Goal: Information Seeking & Learning: Learn about a topic

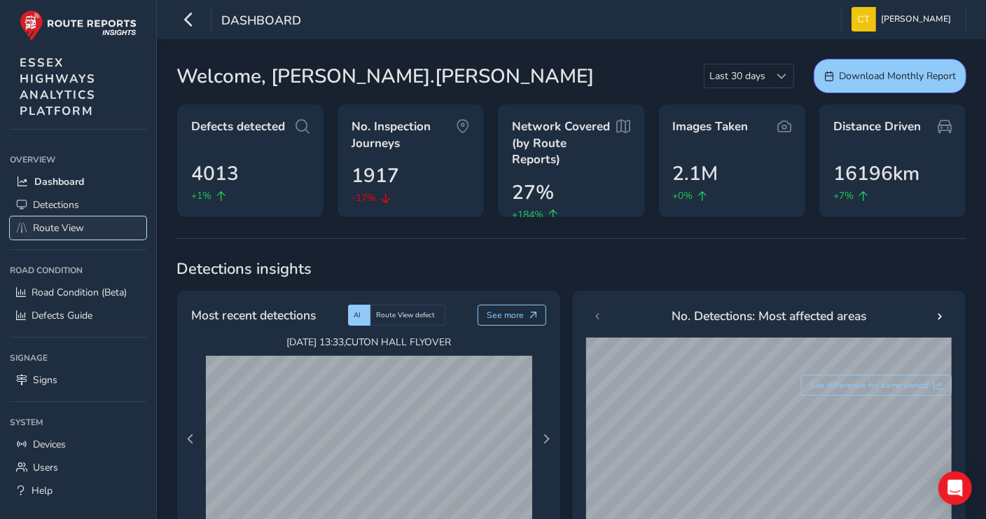
click at [57, 231] on span "Route View" at bounding box center [58, 227] width 51 height 13
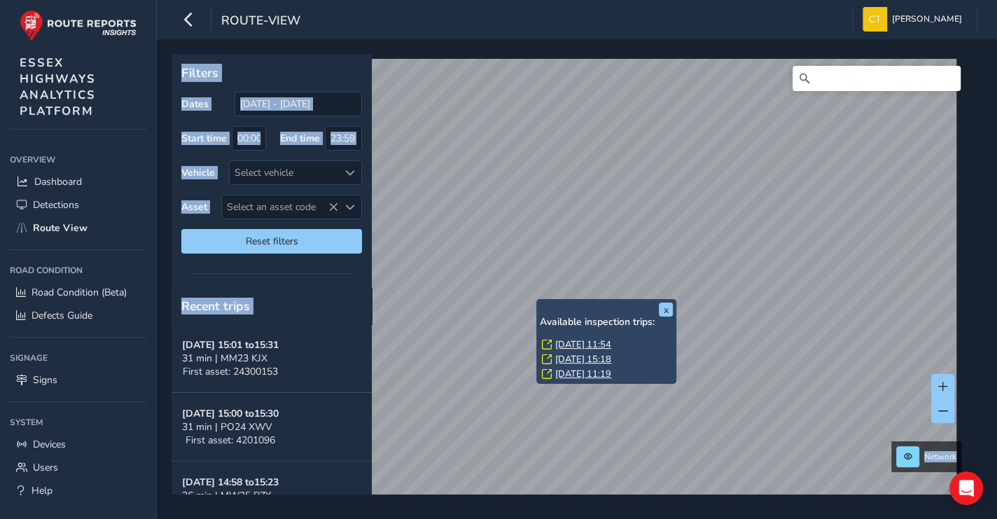
click at [586, 339] on link "[DATE] 11:54" at bounding box center [583, 344] width 56 height 13
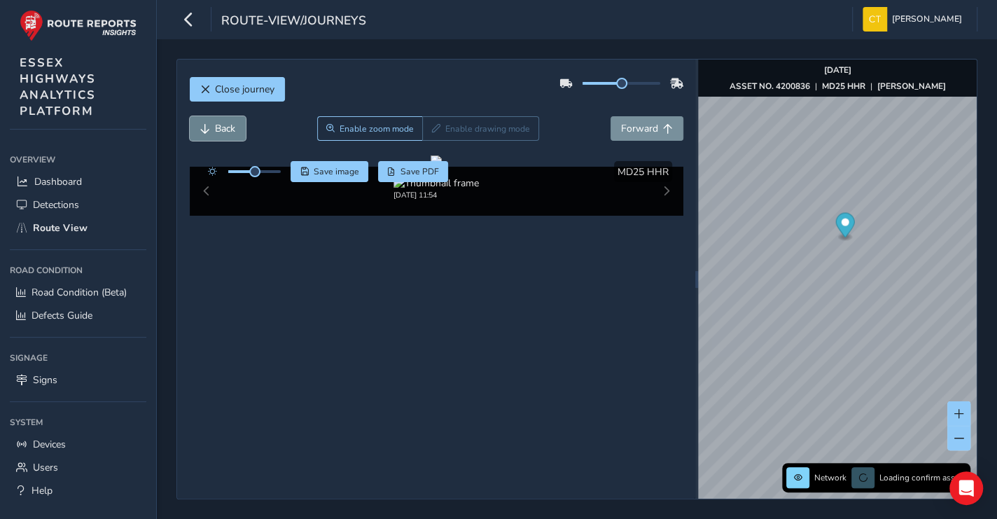
click at [215, 125] on span "Back" at bounding box center [225, 128] width 20 height 13
click at [624, 127] on span "Forward" at bounding box center [639, 128] width 37 height 13
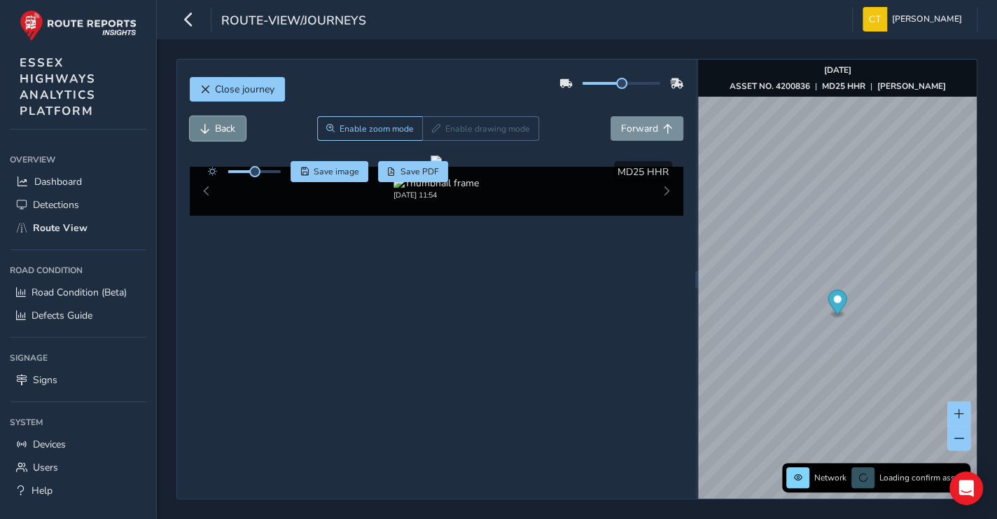
click at [225, 123] on span "Back" at bounding box center [225, 128] width 20 height 13
click at [631, 128] on span "Forward" at bounding box center [639, 128] width 37 height 13
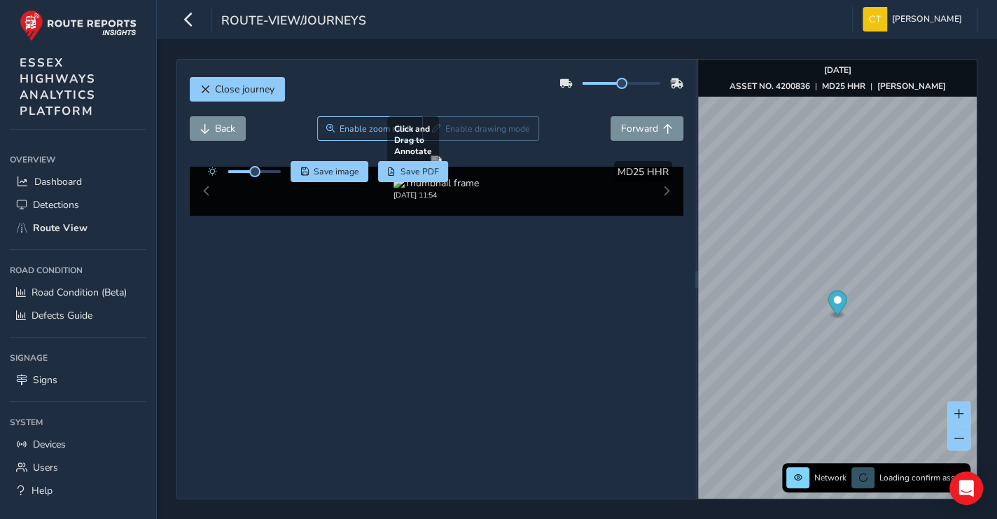
drag, startPoint x: 282, startPoint y: 263, endPoint x: 478, endPoint y: 251, distance: 196.4
click at [442, 167] on div at bounding box center [436, 160] width 11 height 11
click at [218, 88] on span "Close journey" at bounding box center [245, 89] width 60 height 13
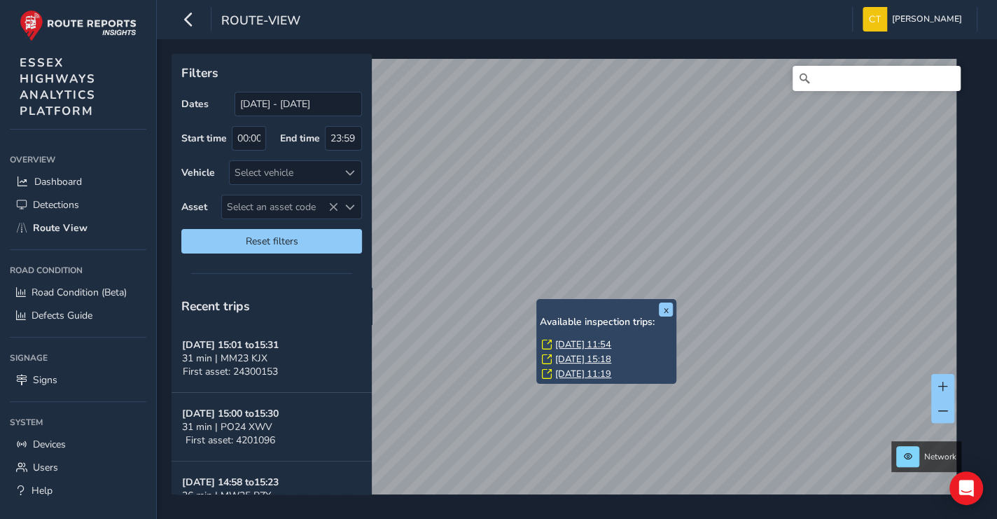
click at [571, 356] on link "[DATE] 15:18" at bounding box center [583, 359] width 56 height 13
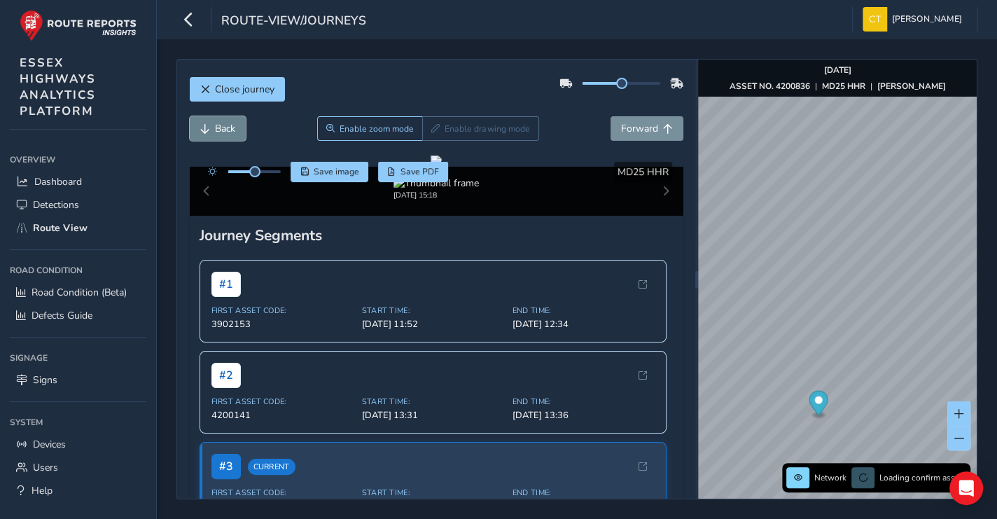
click at [225, 125] on span "Back" at bounding box center [225, 128] width 20 height 13
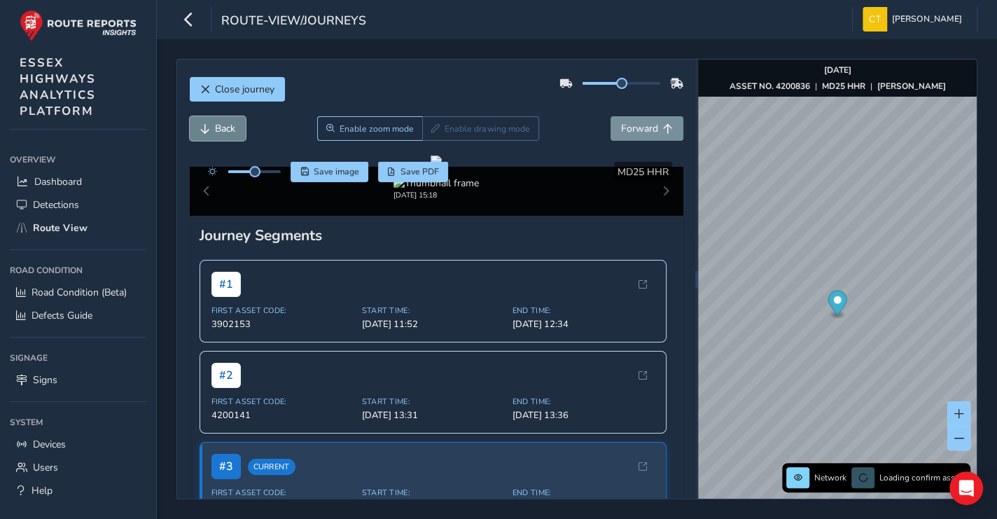
click at [225, 125] on span "Back" at bounding box center [225, 128] width 20 height 13
